Goal: Information Seeking & Learning: Learn about a topic

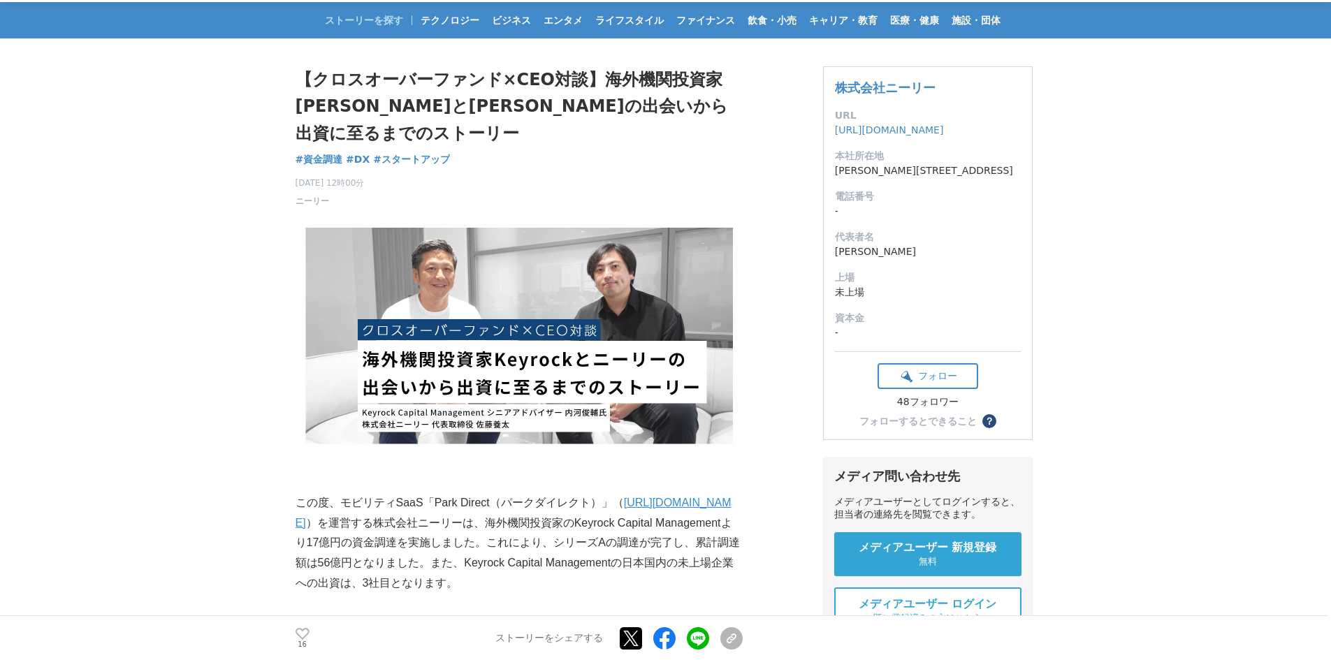
scroll to position [140, 0]
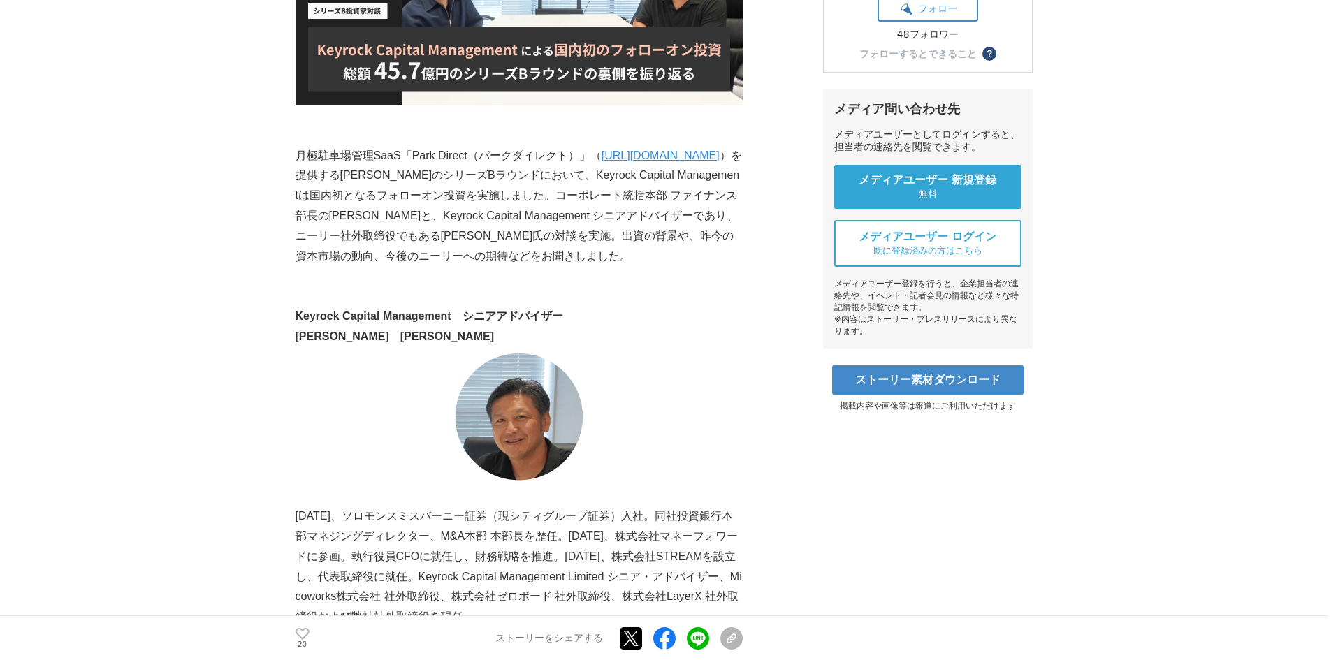
scroll to position [559, 0]
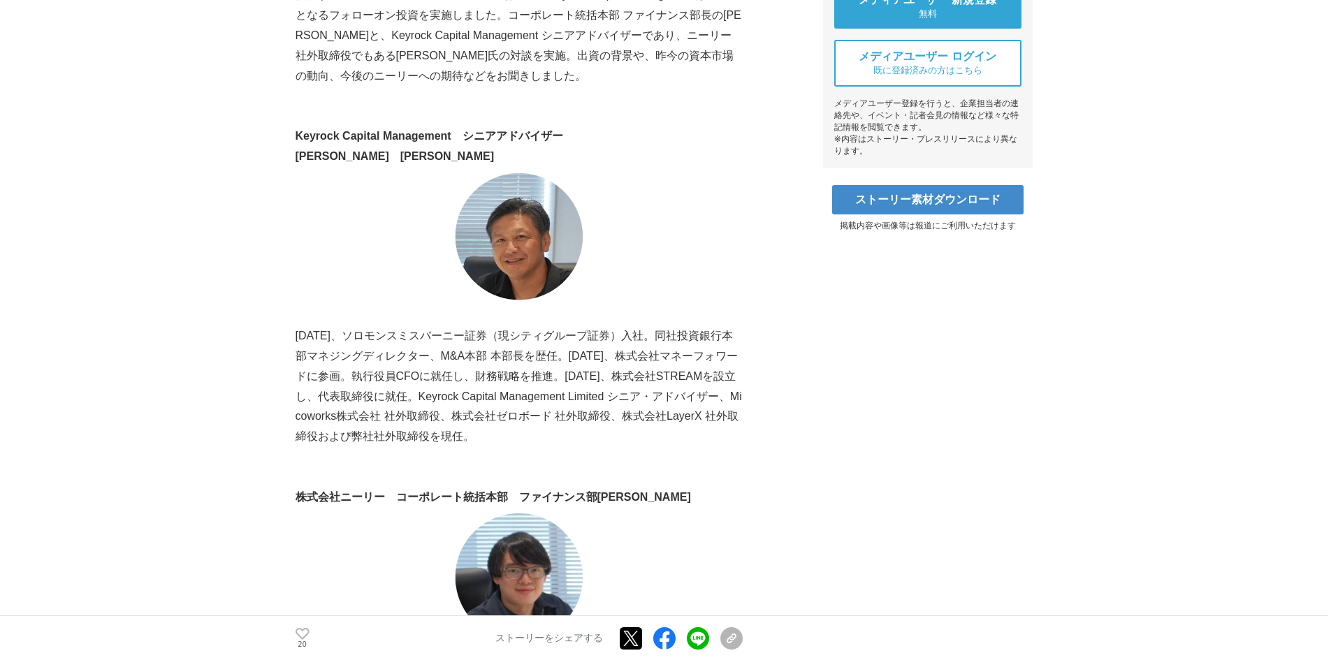
scroll to position [629, 0]
